Goal: Task Accomplishment & Management: Use online tool/utility

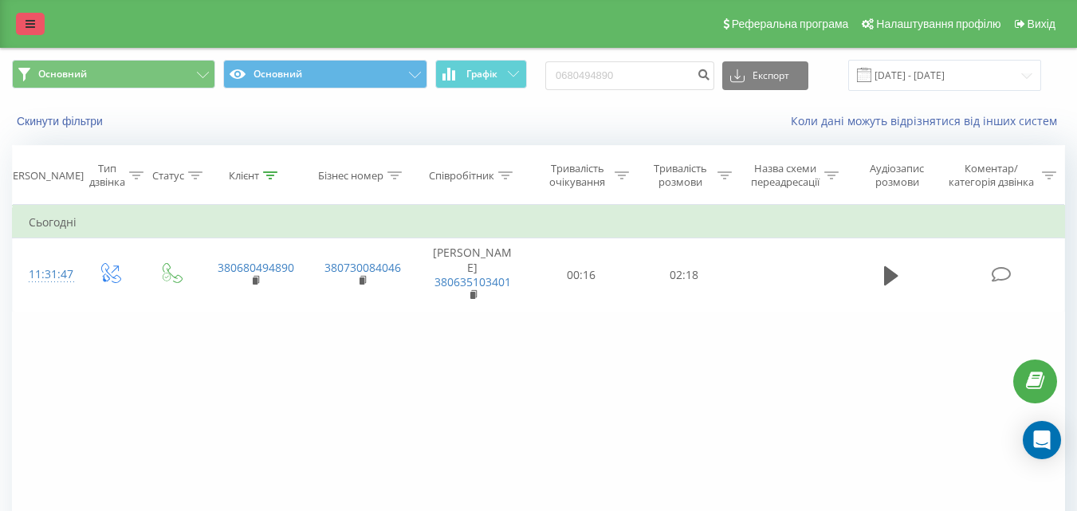
click at [34, 28] on icon at bounding box center [31, 23] width 10 height 11
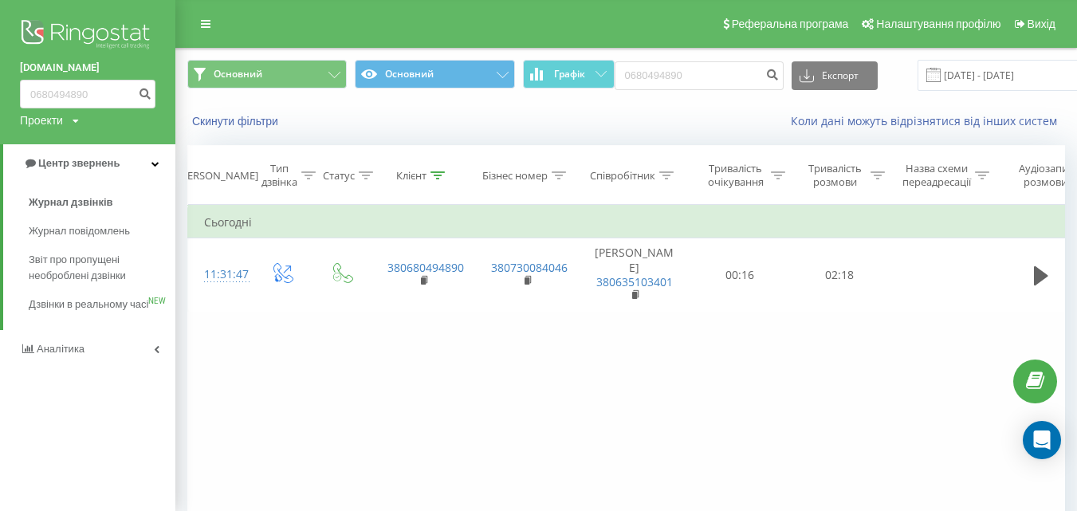
click at [92, 22] on img at bounding box center [88, 36] width 136 height 40
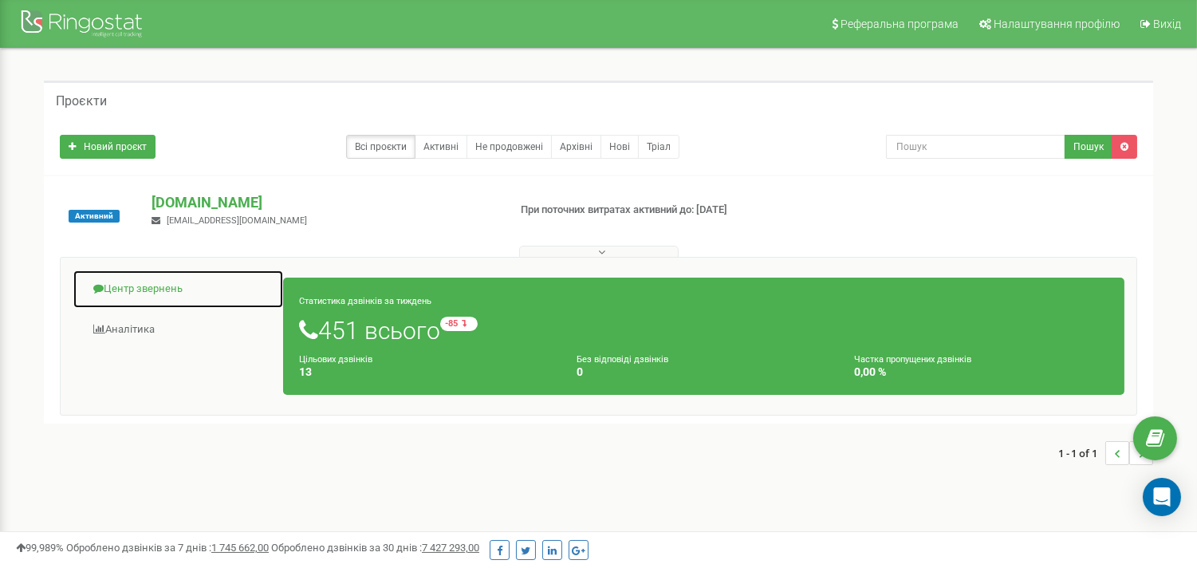
click at [175, 289] on link "Центр звернень" at bounding box center [178, 288] width 211 height 39
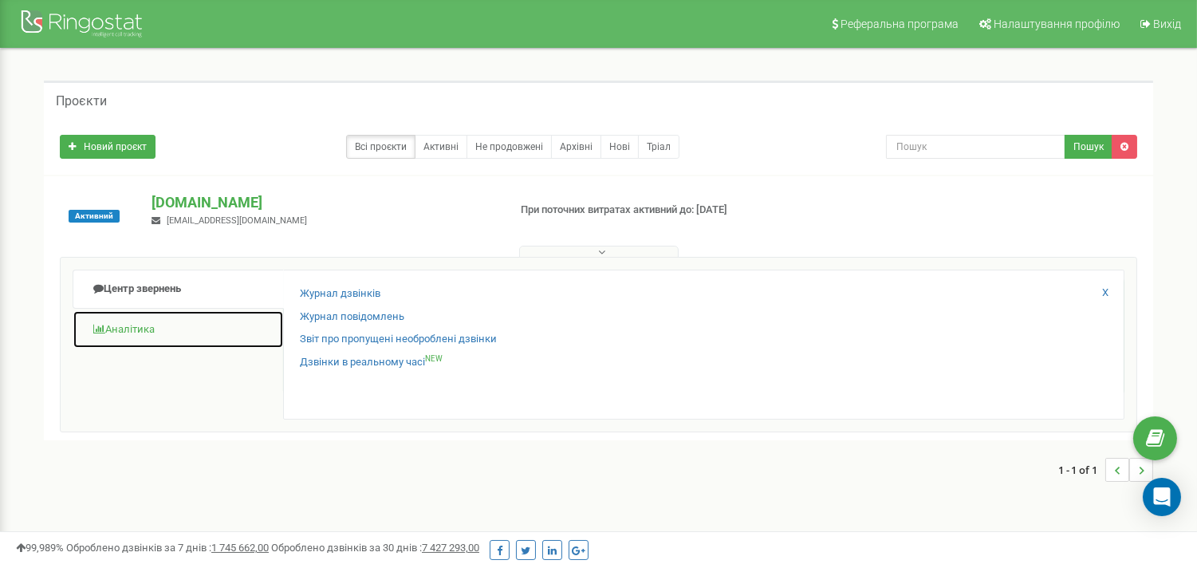
click at [136, 331] on link "Аналiтика" at bounding box center [178, 329] width 211 height 39
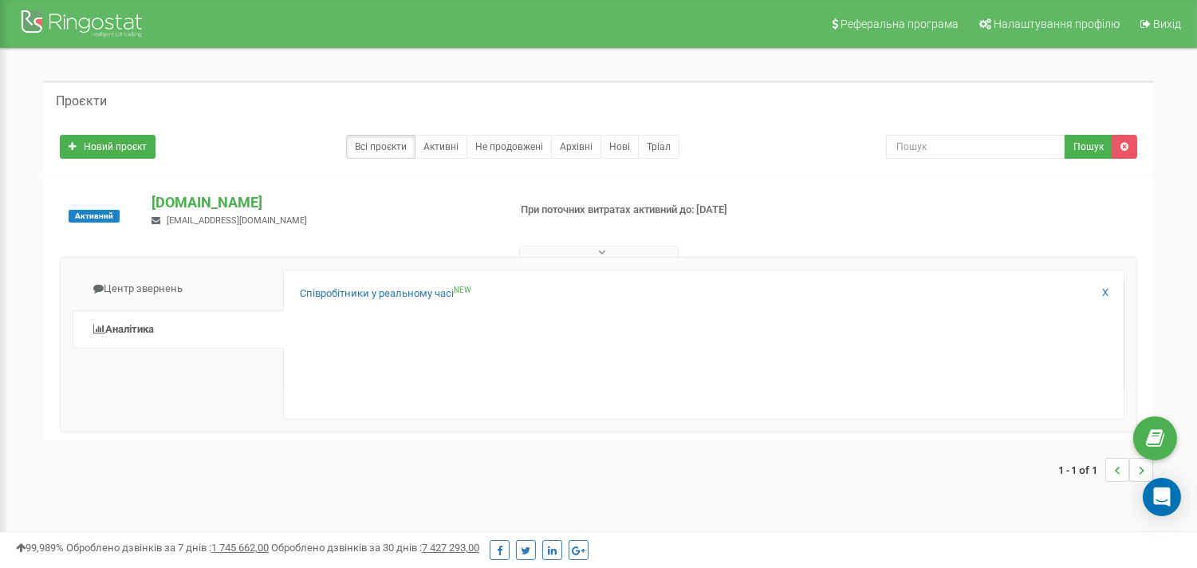
click at [375, 284] on div "Співробітники у реальному часі NEW X" at bounding box center [703, 344] width 841 height 150
click at [369, 296] on link "Співробітники у реальному часі NEW" at bounding box center [385, 293] width 171 height 15
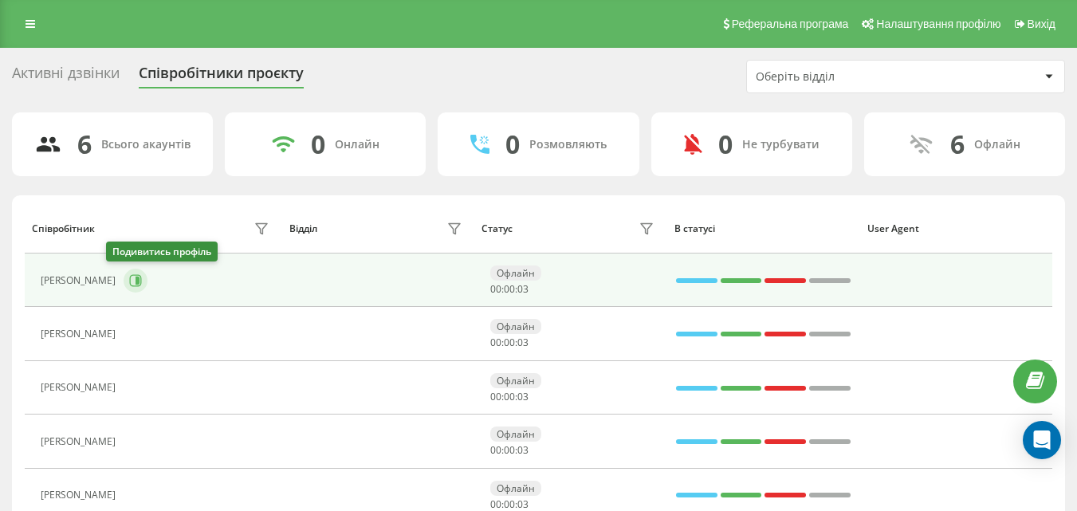
click at [136, 281] on icon at bounding box center [138, 281] width 4 height 8
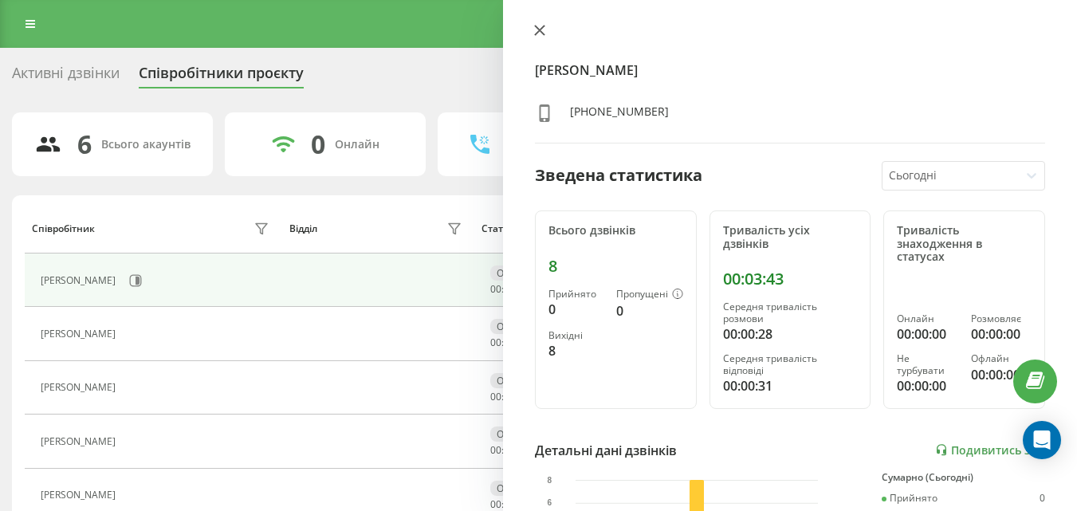
click at [549, 28] on button at bounding box center [539, 31] width 21 height 15
